Goal: Navigation & Orientation: Find specific page/section

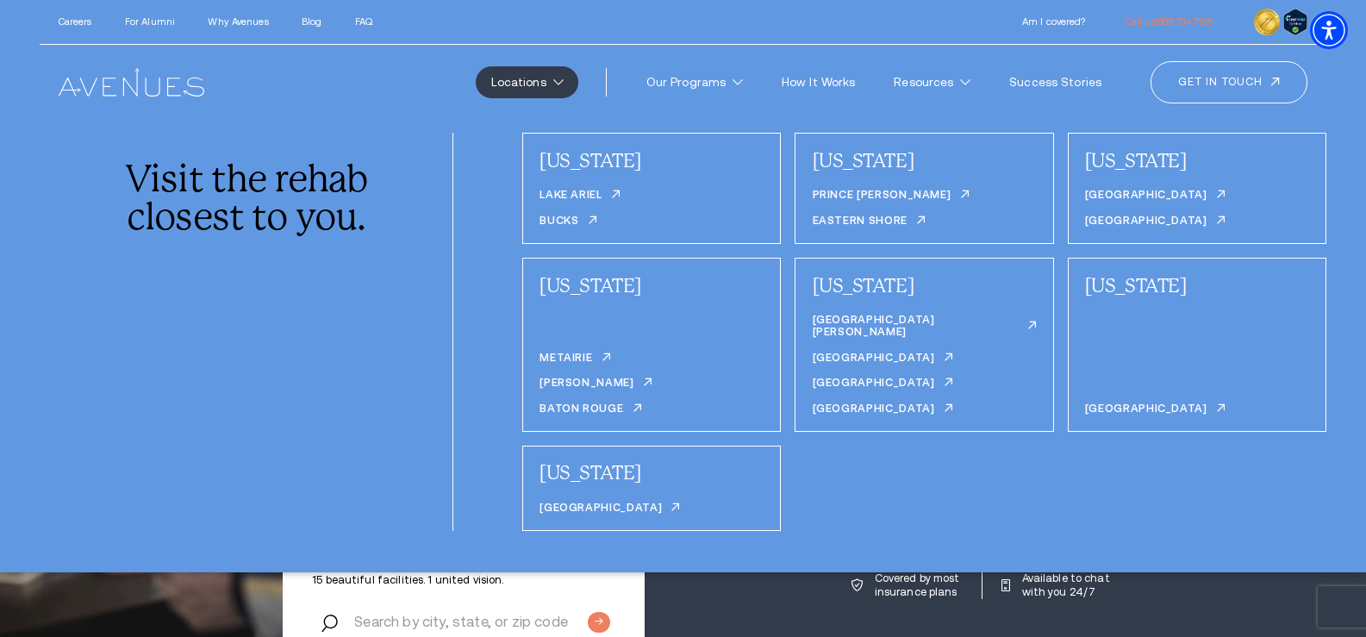
click at [549, 84] on link "Locations" at bounding box center [527, 82] width 102 height 32
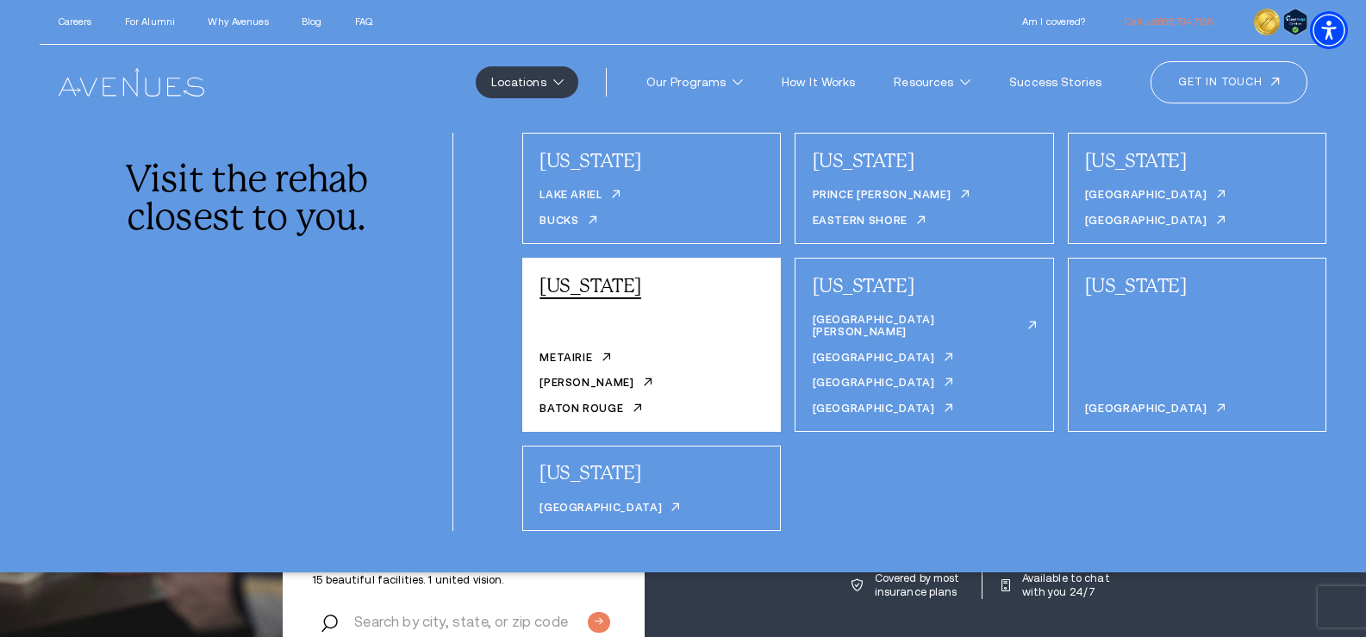
click at [576, 280] on link "[US_STATE]" at bounding box center [591, 285] width 102 height 22
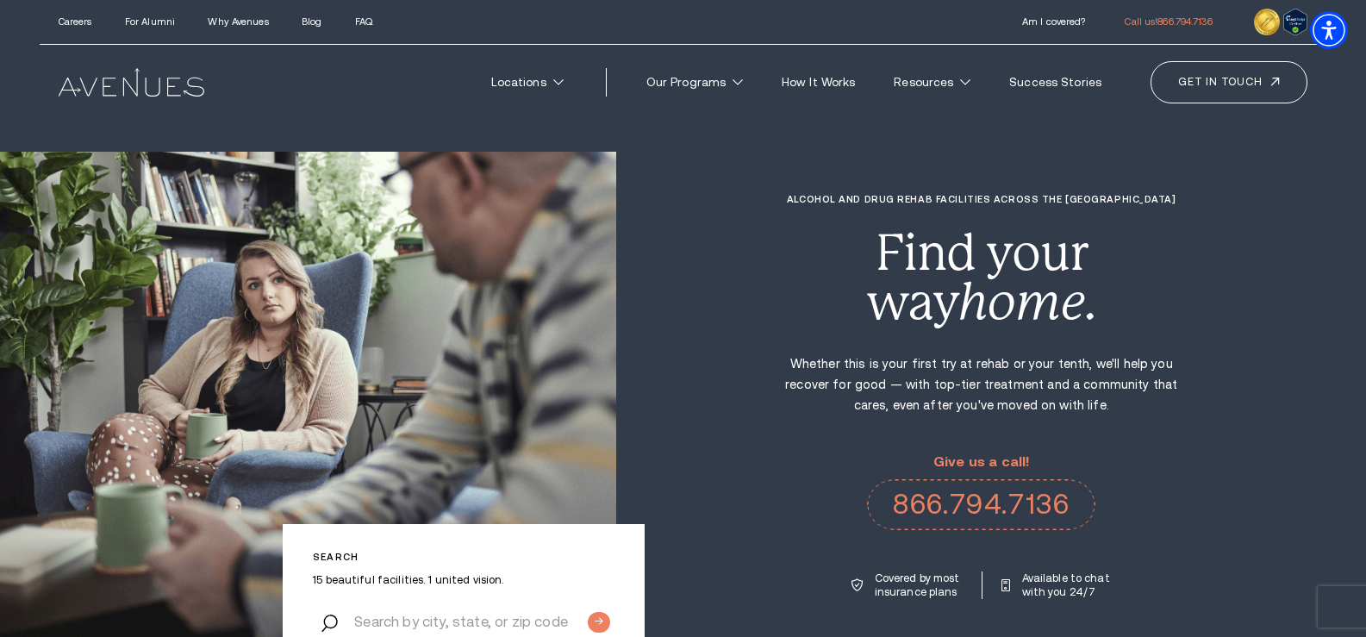
click at [565, 81] on link "Locations" at bounding box center [527, 82] width 102 height 32
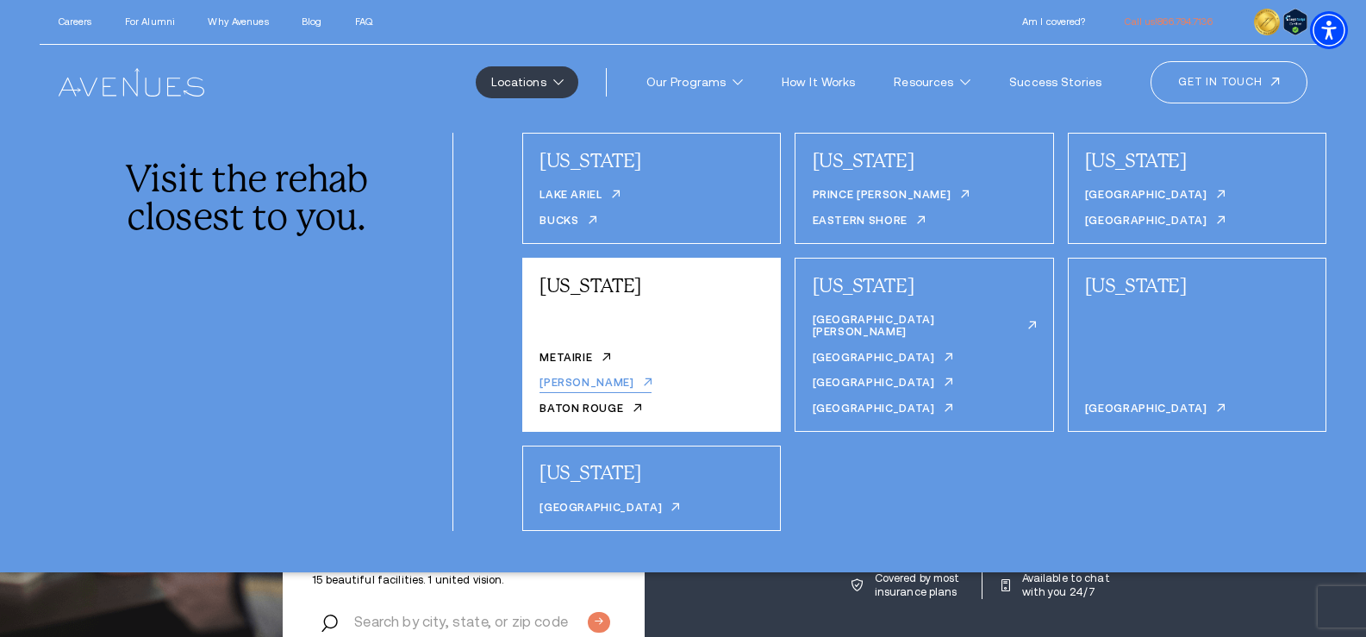
click at [578, 377] on link "[PERSON_NAME]" at bounding box center [596, 385] width 112 height 16
click at [573, 333] on div "Louisiana Metairie Covington Baton Rouge" at bounding box center [651, 345] width 259 height 174
